Goal: Task Accomplishment & Management: Use online tool/utility

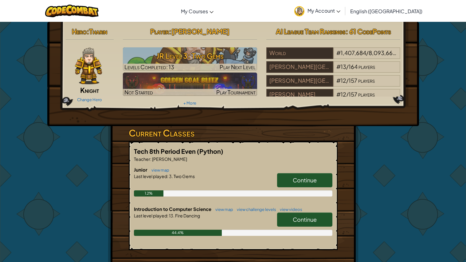
click at [288, 214] on link "Continue" at bounding box center [304, 219] width 55 height 14
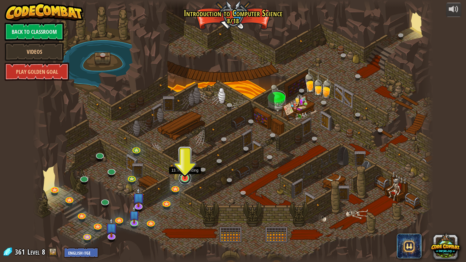
click at [185, 180] on link at bounding box center [185, 178] width 12 height 12
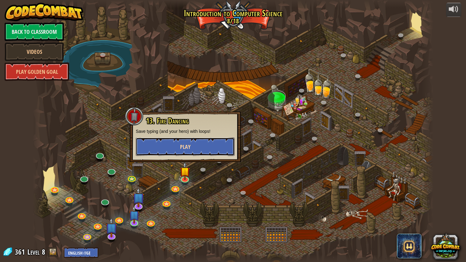
click at [153, 151] on button "Play" at bounding box center [185, 146] width 99 height 18
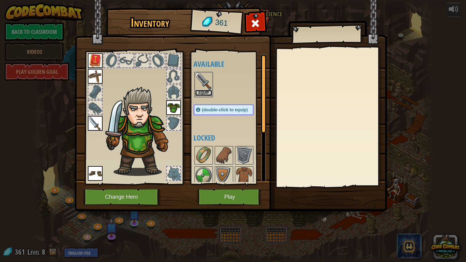
click at [201, 95] on button "Equip" at bounding box center [203, 93] width 17 height 6
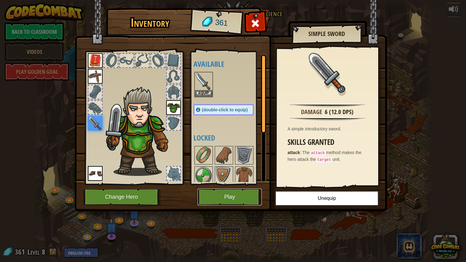
click at [241, 196] on button "Play" at bounding box center [229, 196] width 64 height 17
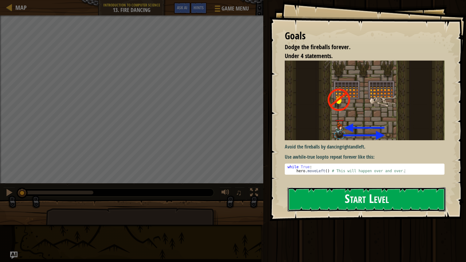
click at [340, 198] on button "Start Level" at bounding box center [366, 199] width 158 height 24
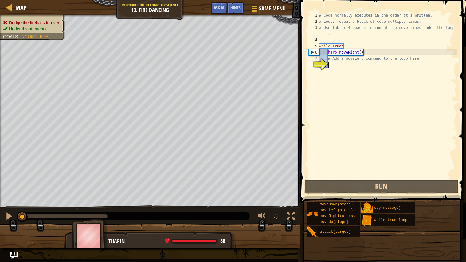
click at [323, 194] on span at bounding box center [383, 92] width 171 height 220
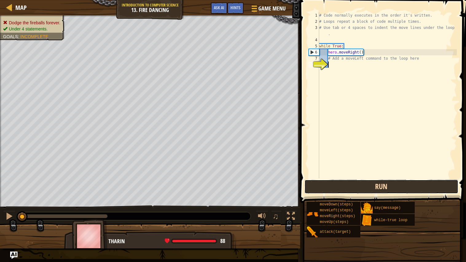
click at [348, 186] on button "Run" at bounding box center [381, 186] width 154 height 14
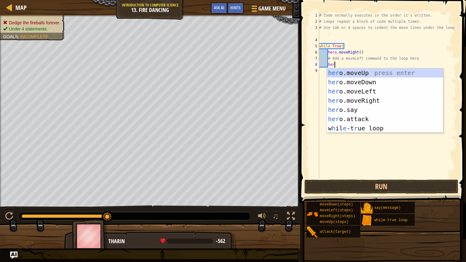
scroll to position [2, 1]
type textarea "hero"
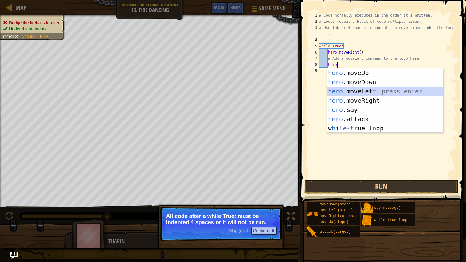
click at [346, 92] on div "hero .moveUp press enter hero .moveDown press enter hero .moveLeft press enter …" at bounding box center [385, 109] width 116 height 83
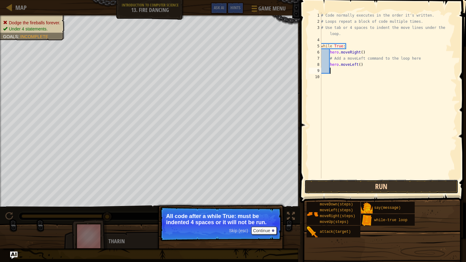
click at [364, 182] on button "Run" at bounding box center [381, 186] width 154 height 14
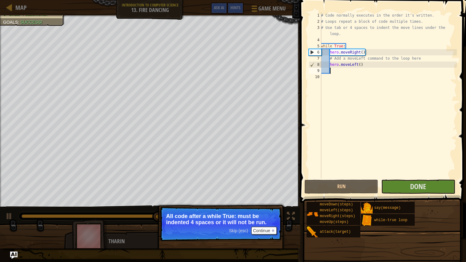
click at [347, 81] on div "# Code normally executes in the order it's written. # Loops repeat a block of c…" at bounding box center [388, 101] width 137 height 178
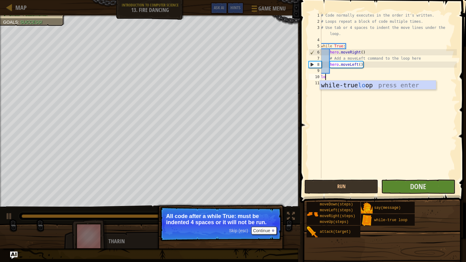
type textarea "loo"
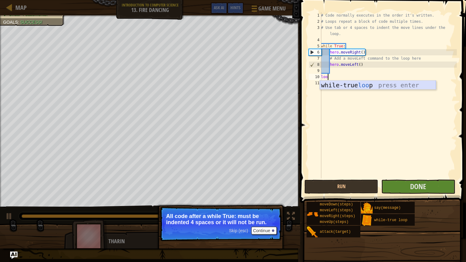
click at [345, 85] on div "while-true loo p press enter" at bounding box center [378, 94] width 116 height 28
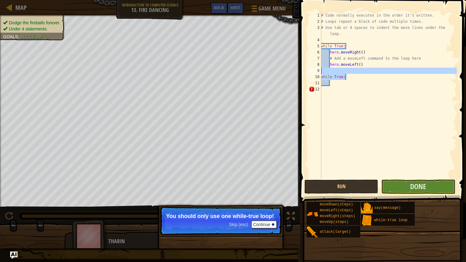
drag, startPoint x: 366, startPoint y: 75, endPoint x: 322, endPoint y: 70, distance: 44.2
click at [322, 70] on div "# Code normally executes in the order it's written. # Loops repeat a block of c…" at bounding box center [388, 101] width 137 height 178
type textarea "while True:"
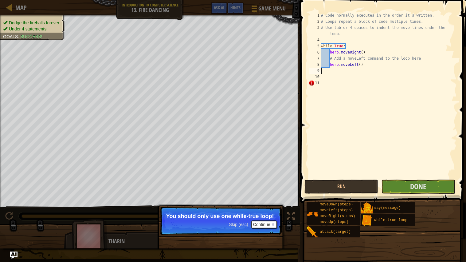
scroll to position [2, 0]
click at [324, 72] on div "# Code normally executes in the order it's written. # Loops repeat a block of c…" at bounding box center [388, 101] width 137 height 178
click at [258, 223] on button "Continue" at bounding box center [263, 224] width 25 height 8
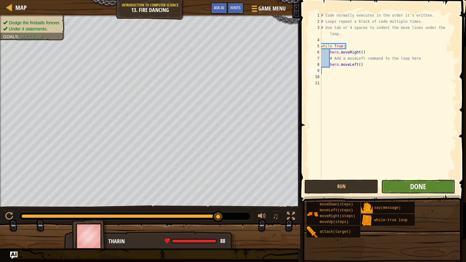
click at [421, 186] on span "Done" at bounding box center [418, 186] width 16 height 10
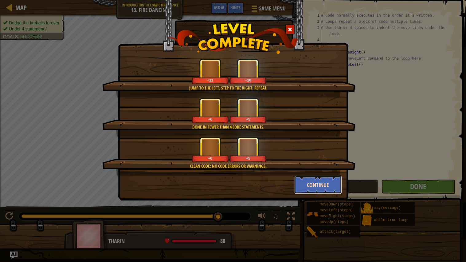
click at [307, 187] on button "Continue" at bounding box center [318, 184] width 48 height 18
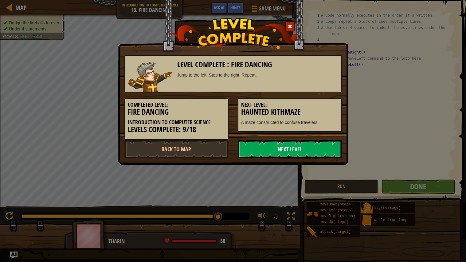
click at [254, 153] on link "Next Level" at bounding box center [290, 149] width 104 height 18
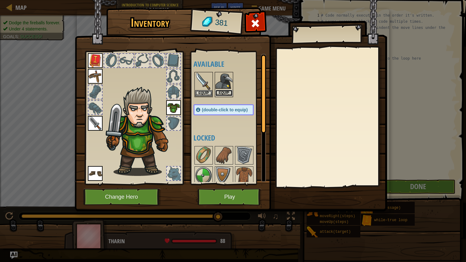
click at [223, 90] on button "Equip" at bounding box center [223, 93] width 17 height 6
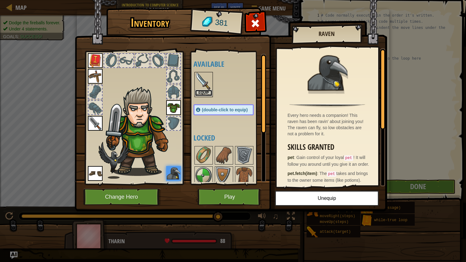
click at [206, 93] on button "Equip" at bounding box center [203, 93] width 17 height 6
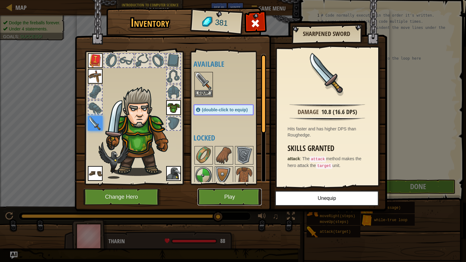
click at [243, 198] on button "Play" at bounding box center [229, 196] width 64 height 17
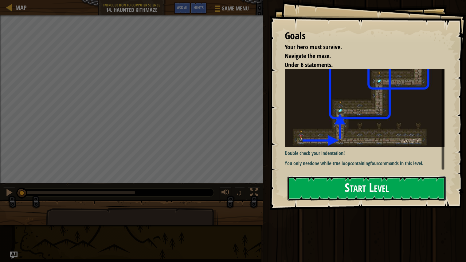
click at [392, 190] on button "Start Level" at bounding box center [366, 188] width 158 height 24
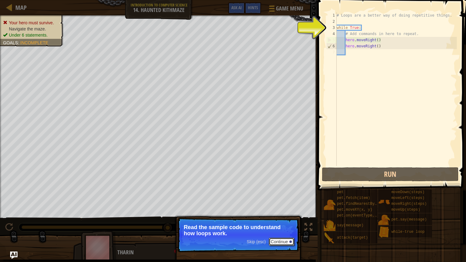
click at [285, 239] on button "Continue" at bounding box center [281, 241] width 25 height 8
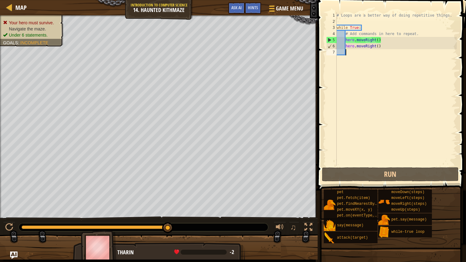
click at [416, 52] on div "# Loops are a better way of doing repetitive things. while True : # Add command…" at bounding box center [395, 95] width 121 height 166
drag, startPoint x: 382, startPoint y: 48, endPoint x: 379, endPoint y: 48, distance: 3.1
click at [379, 48] on div "# Loops are a better way of doing repetitive things. while True : # Add command…" at bounding box center [395, 95] width 121 height 166
type textarea "hero.moveRight()"
click at [382, 45] on div "# Loops are a better way of doing repetitive things. while True : # Add command…" at bounding box center [395, 88] width 121 height 153
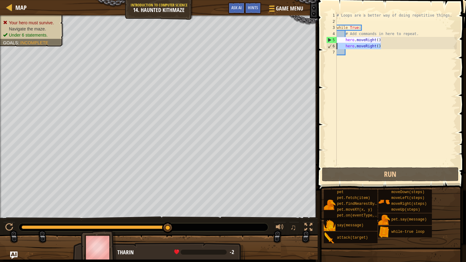
drag, startPoint x: 394, startPoint y: 46, endPoint x: 327, endPoint y: 48, distance: 66.3
click at [327, 48] on div "hero.moveRight() 1 2 3 4 5 6 7 # Loops are a better way of doing repetitive thi…" at bounding box center [391, 88] width 132 height 153
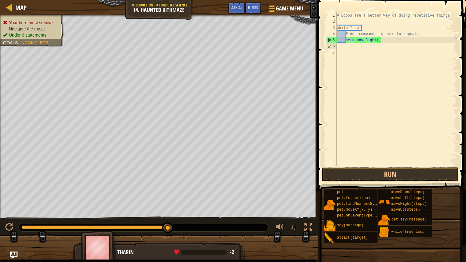
scroll to position [2, 0]
click at [338, 47] on div "# Loops are a better way of doing repetitive things. while True : # Add command…" at bounding box center [395, 95] width 121 height 166
click at [378, 38] on div "# Loops are a better way of doing repetitive things. while True : # Add command…" at bounding box center [395, 95] width 121 height 166
type textarea "hero.moveRight(2)"
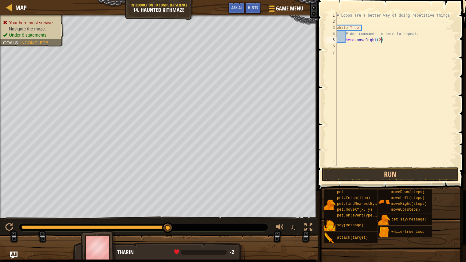
click at [357, 50] on div "# Loops are a better way of doing repetitive things. while True : # Add command…" at bounding box center [395, 95] width 121 height 166
click at [353, 47] on div "# Loops are a better way of doing repetitive things. while True : # Add command…" at bounding box center [395, 95] width 121 height 166
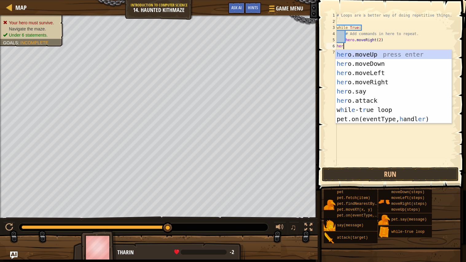
type textarea "hero"
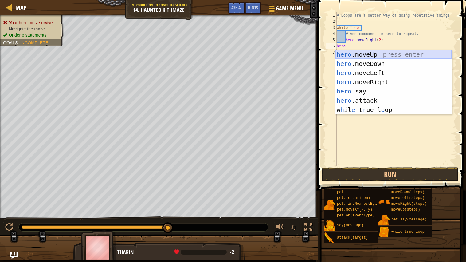
click at [371, 50] on div "hero .moveUp press enter hero .moveDown press enter hero .moveLeft press enter …" at bounding box center [393, 91] width 116 height 83
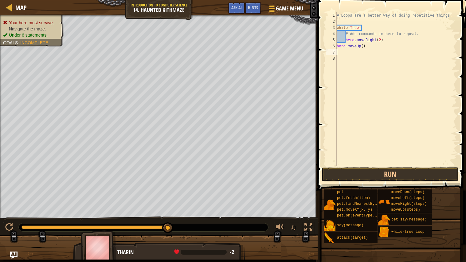
scroll to position [2, 0]
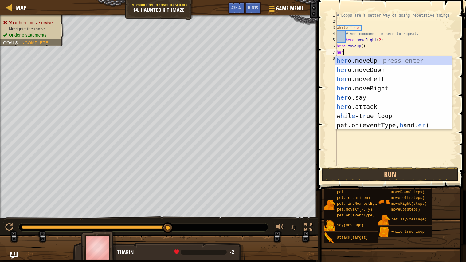
type textarea "hero"
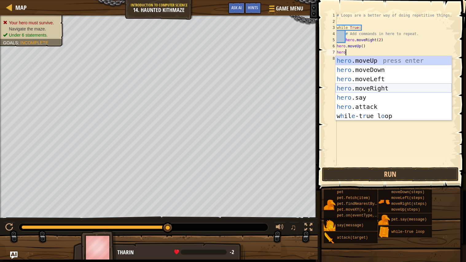
click at [349, 88] on div "hero .moveUp press enter hero .moveDown press enter hero .moveLeft press enter …" at bounding box center [393, 97] width 116 height 83
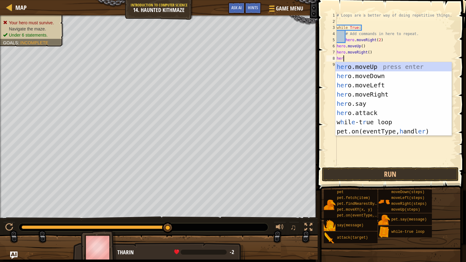
type textarea "hero"
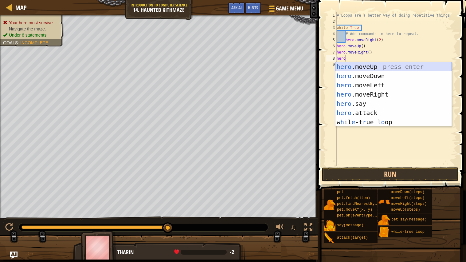
click at [368, 68] on div "hero .moveUp press enter hero .moveDown press enter hero .moveLeft press enter …" at bounding box center [393, 103] width 116 height 83
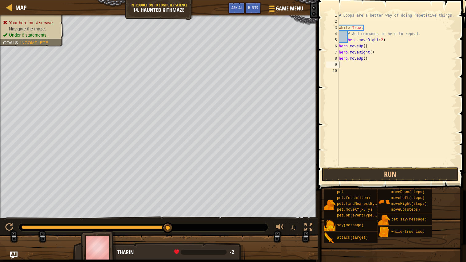
click at [365, 59] on div "# Loops are a better way of doing repetitive things. while True : # Add command…" at bounding box center [396, 95] width 119 height 166
type textarea "hero.moveUp(2)"
click at [343, 64] on div "# Loops are a better way of doing repetitive things. while True : # Add command…" at bounding box center [396, 95] width 119 height 166
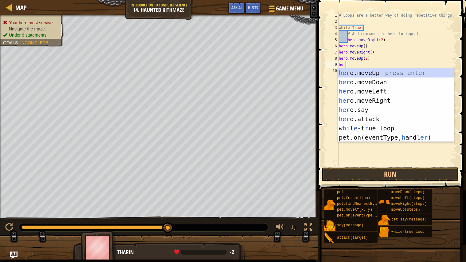
scroll to position [2, 0]
type textarea "hero"
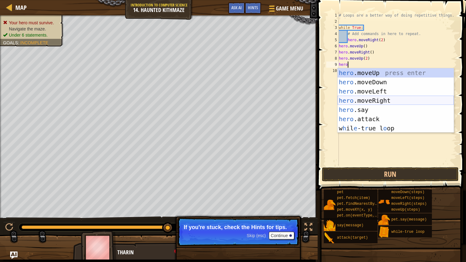
click at [357, 99] on div "hero .moveUp press enter hero .moveDown press enter hero .moveLeft press enter …" at bounding box center [395, 109] width 116 height 83
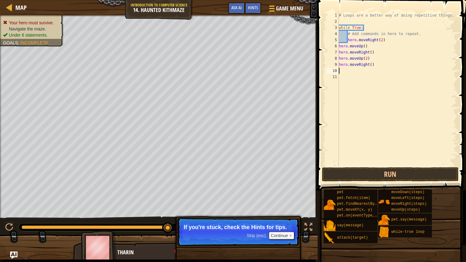
scroll to position [2, 0]
click at [283, 236] on button "Continue" at bounding box center [281, 235] width 25 height 8
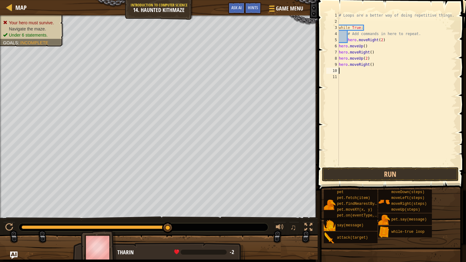
click at [372, 64] on div "# Loops are a better way of doing repetitive things. while True : # Add command…" at bounding box center [396, 95] width 119 height 166
drag, startPoint x: 371, startPoint y: 56, endPoint x: 338, endPoint y: 59, distance: 33.0
click at [338, 59] on div "hero.moveRight(2) 1 2 3 4 5 6 7 8 9 10 11 # Loops are a better way of doing rep…" at bounding box center [391, 88] width 132 height 153
type textarea "hero.moveUp(2)"
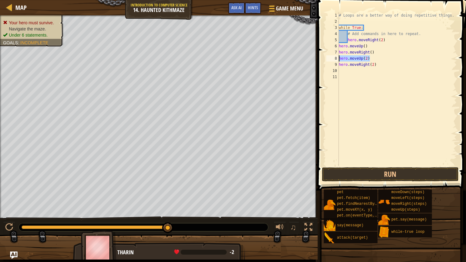
scroll to position [2, 2]
click at [341, 72] on div "# Loops are a better way of doing repetitive things. while True : # Add command…" at bounding box center [396, 95] width 119 height 166
paste textarea "hero.moveUp(2)"
type textarea "hero.moveUp(2)"
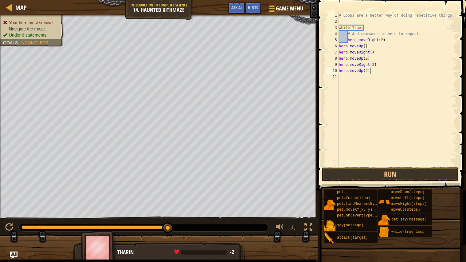
click at [376, 126] on div "# Loops are a better way of doing repetitive things. while True : # Add command…" at bounding box center [396, 95] width 119 height 166
click at [399, 176] on button "Run" at bounding box center [390, 174] width 137 height 14
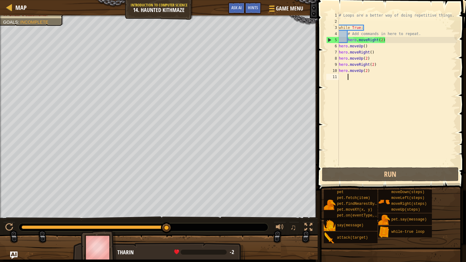
click at [380, 77] on div "# Loops are a better way of doing repetitive things. while True : # Add command…" at bounding box center [396, 95] width 119 height 166
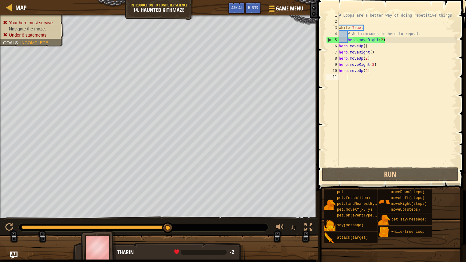
click at [376, 73] on div "# Loops are a better way of doing repetitive things. while True : # Add command…" at bounding box center [396, 95] width 119 height 166
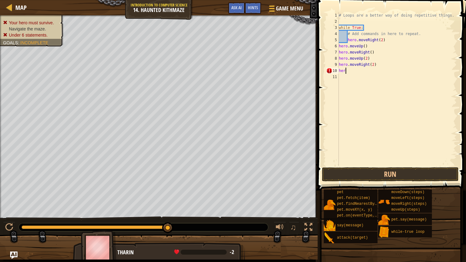
type textarea "h"
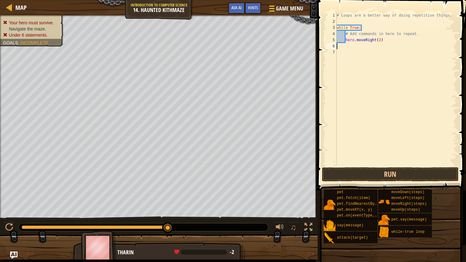
click at [337, 37] on div "# Loops are a better way of doing repetitive things. while True : # Add command…" at bounding box center [396, 95] width 122 height 166
type textarea "hero.moveRight(2)"
click at [338, 42] on div "# Loops are a better way of doing repetitive things. while True : # Add command…" at bounding box center [396, 95] width 122 height 166
type textarea "by by"
